Goal: Task Accomplishment & Management: Use online tool/utility

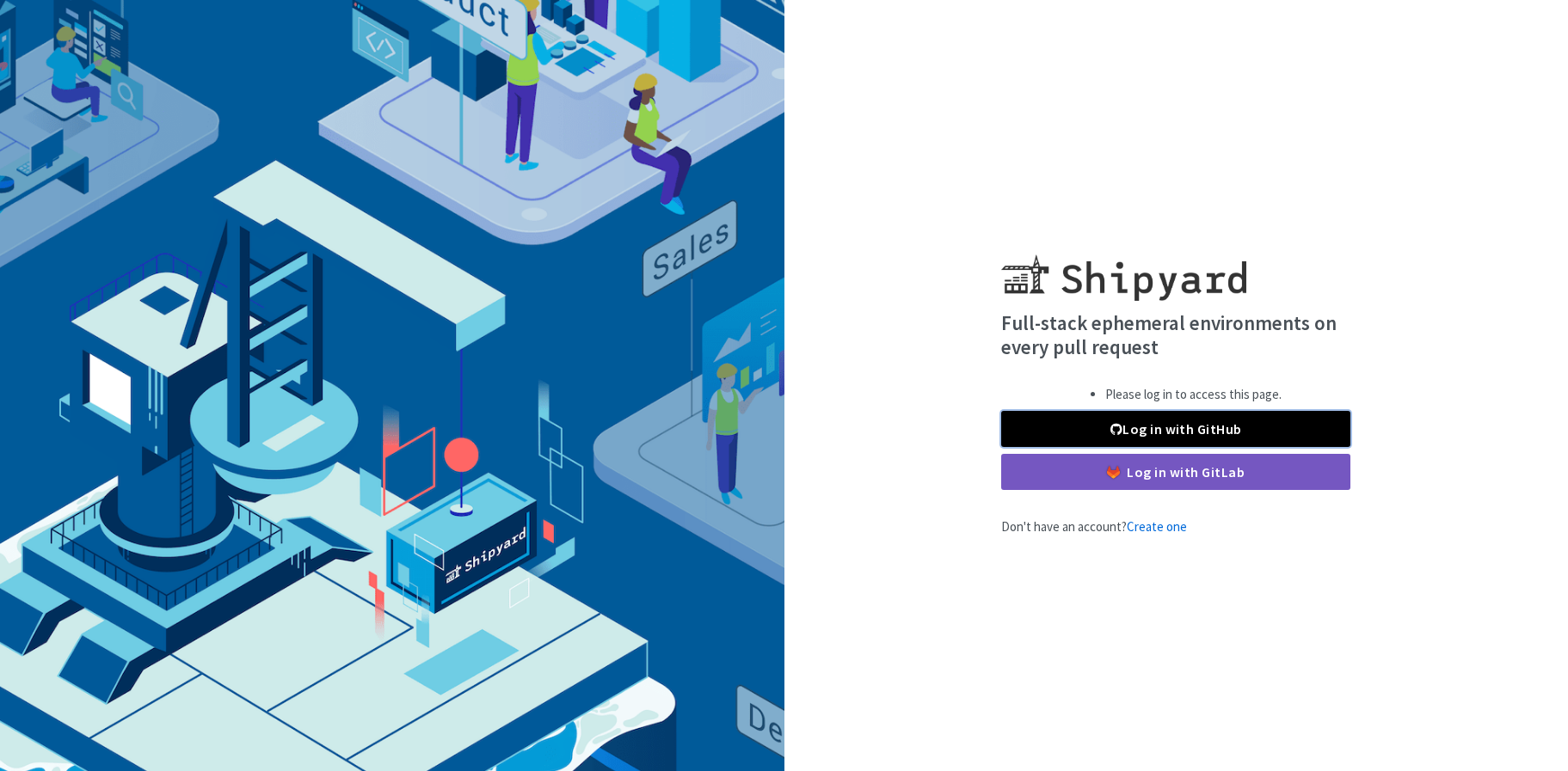
click at [1159, 425] on link "Log in with GitHub" at bounding box center [1176, 429] width 349 height 36
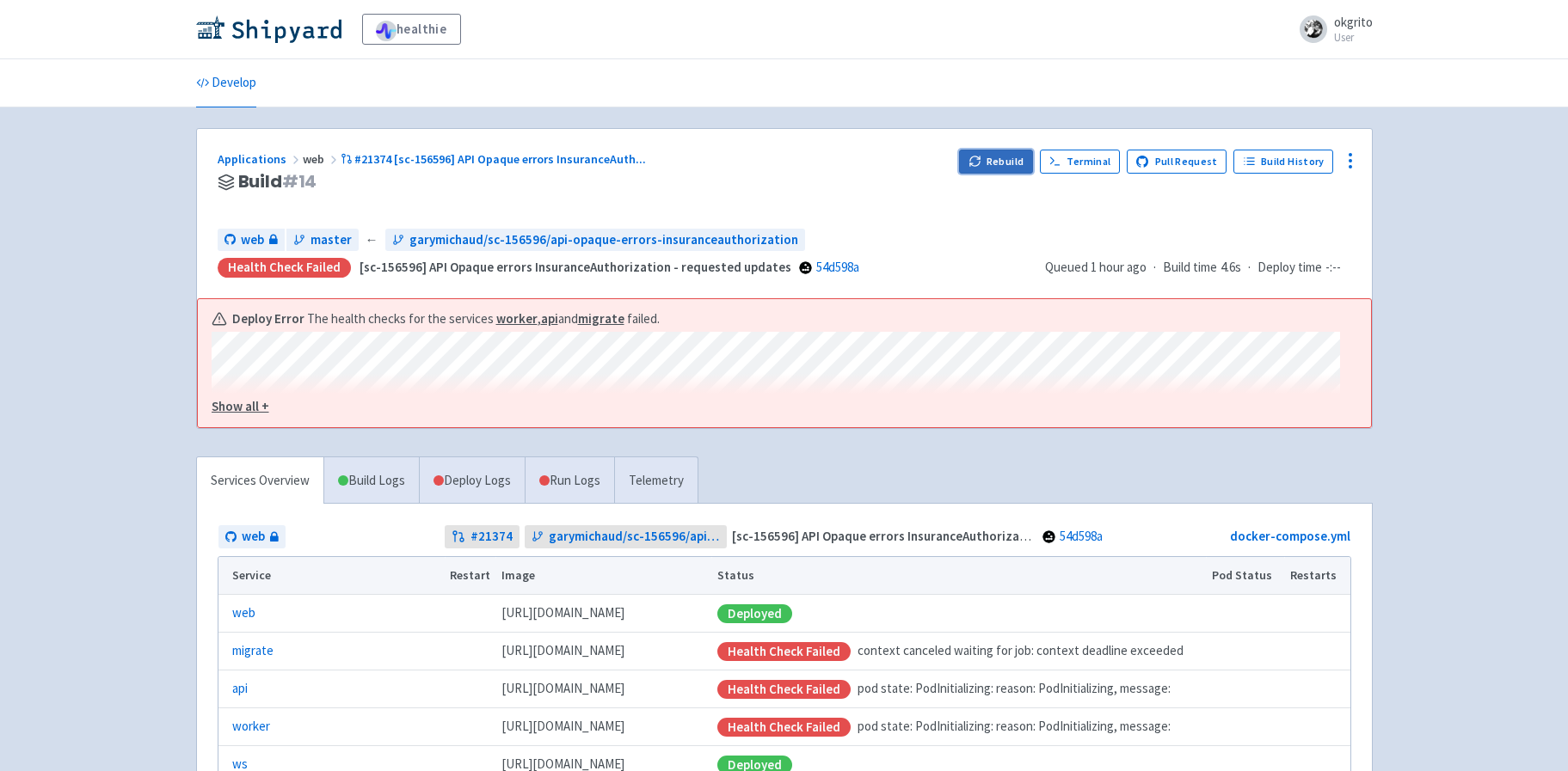
click at [1004, 162] on button "Rebuild" at bounding box center [996, 162] width 74 height 24
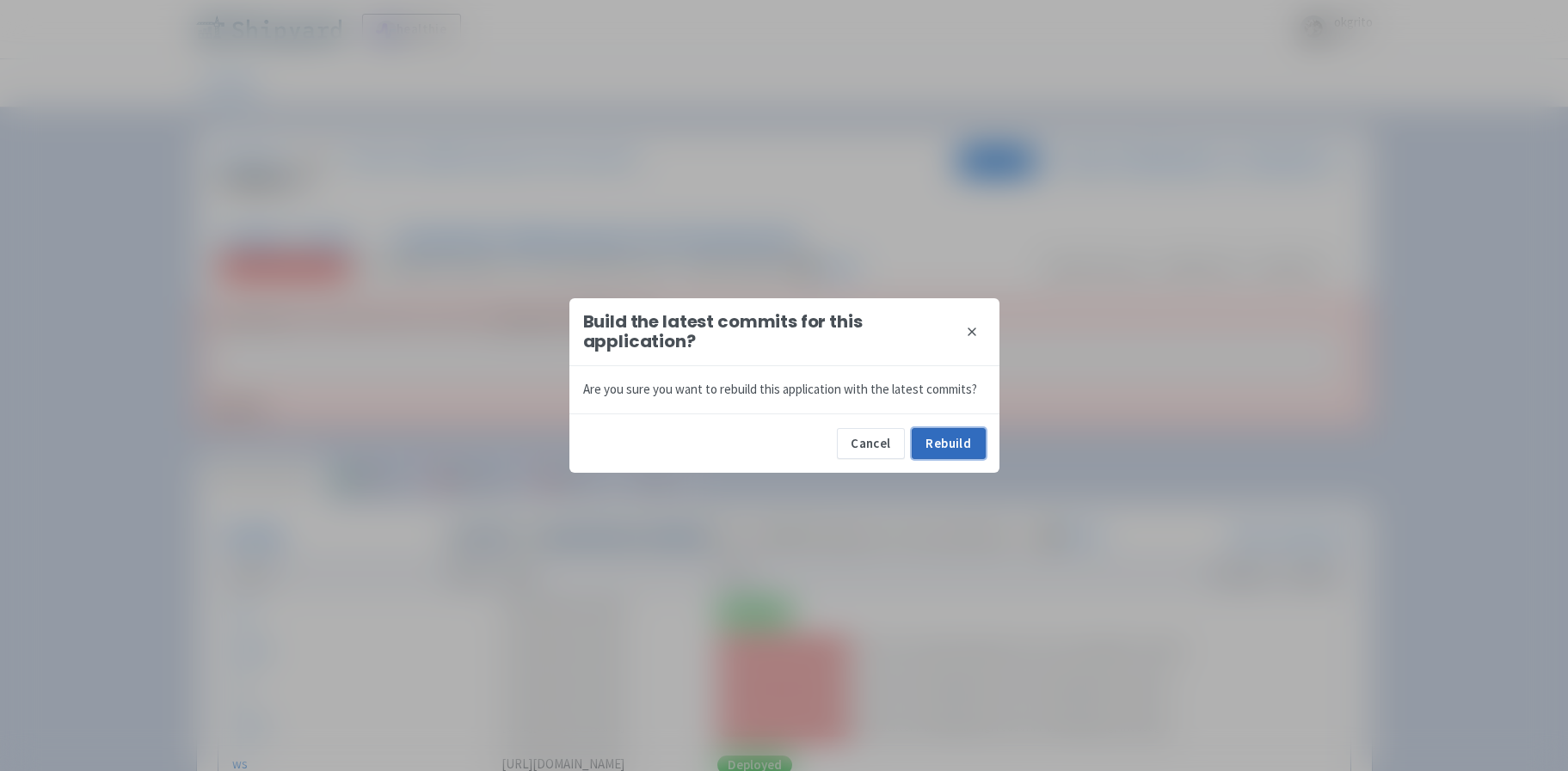
click at [948, 450] on button "Rebuild" at bounding box center [949, 443] width 74 height 31
